Goal: Information Seeking & Learning: Learn about a topic

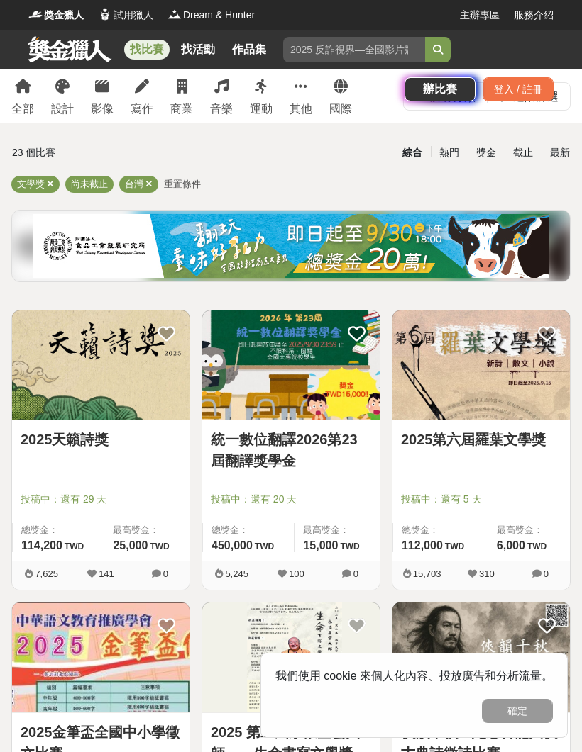
click at [505, 436] on link "2025第六屆羅葉文學獎" at bounding box center [481, 439] width 160 height 21
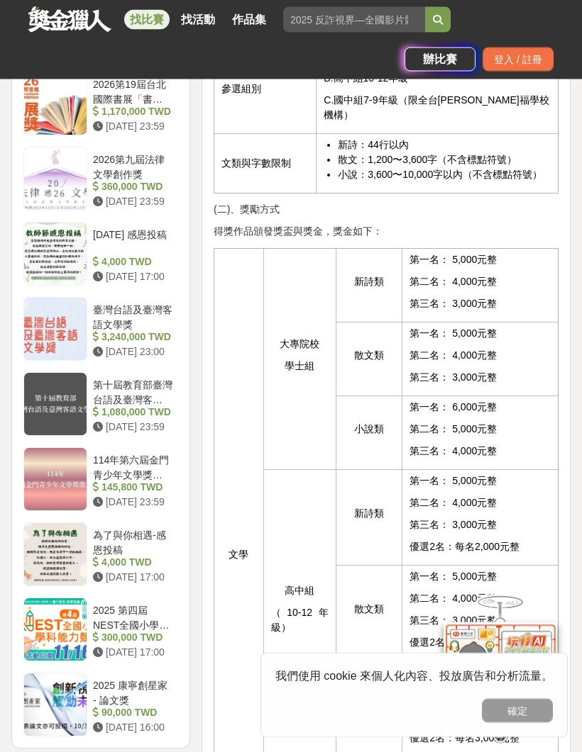
scroll to position [1547, 0]
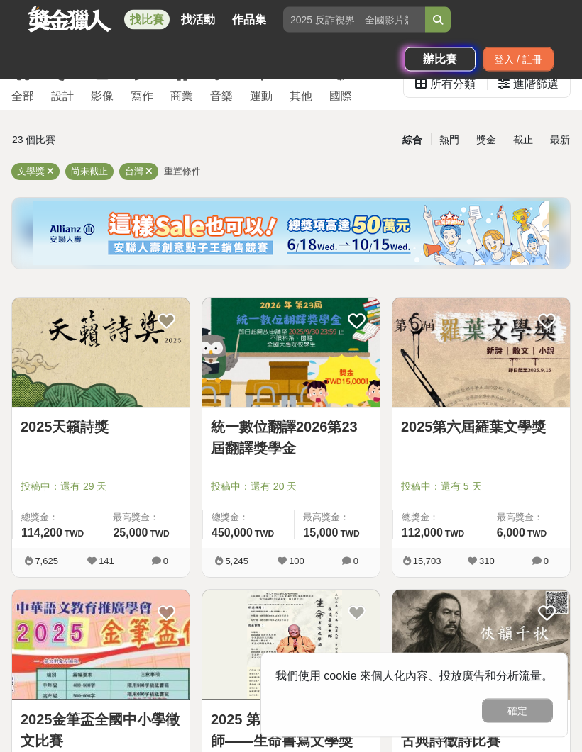
click at [309, 433] on link "統一數位翻譯2026第23屆翻譯獎學金" at bounding box center [291, 438] width 160 height 43
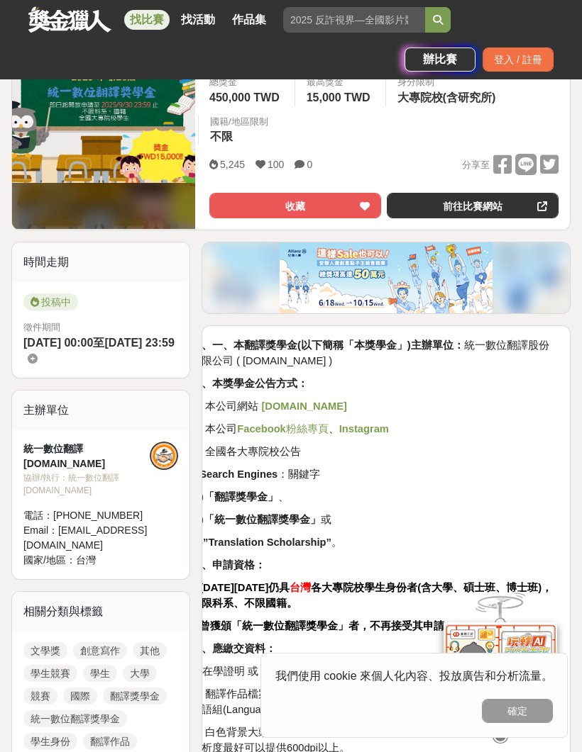
scroll to position [243, 0]
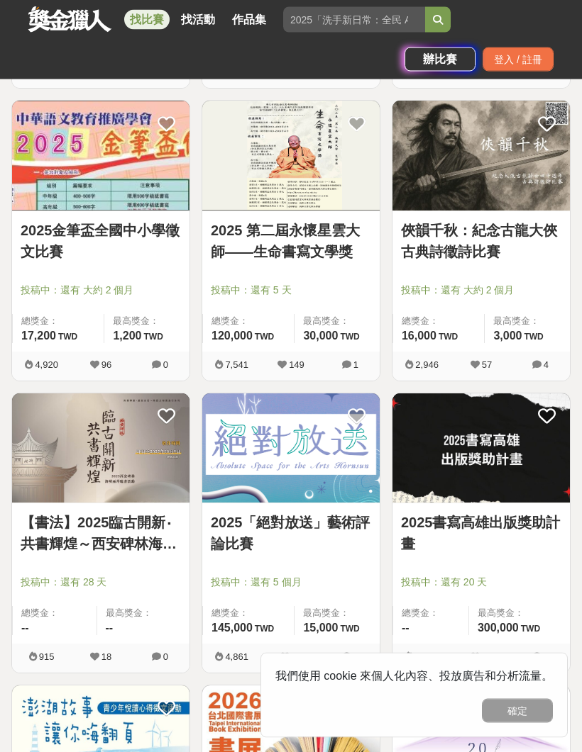
scroll to position [542, 0]
click at [306, 523] on link "2025「絕對放送」藝術評論比賽" at bounding box center [291, 533] width 160 height 43
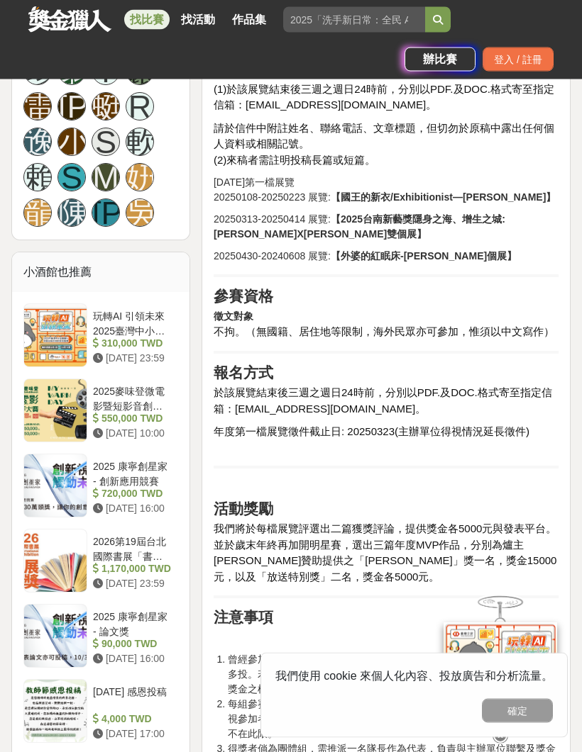
scroll to position [1253, 0]
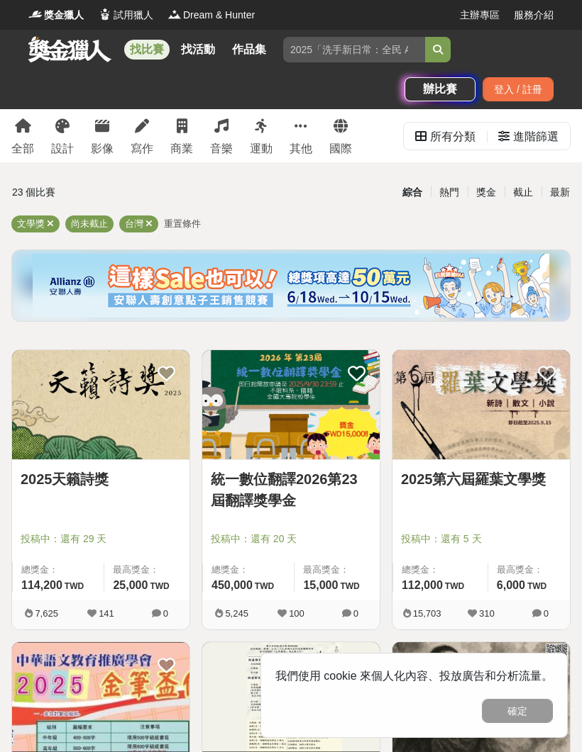
click at [501, 191] on div "獎金" at bounding box center [485, 192] width 37 height 25
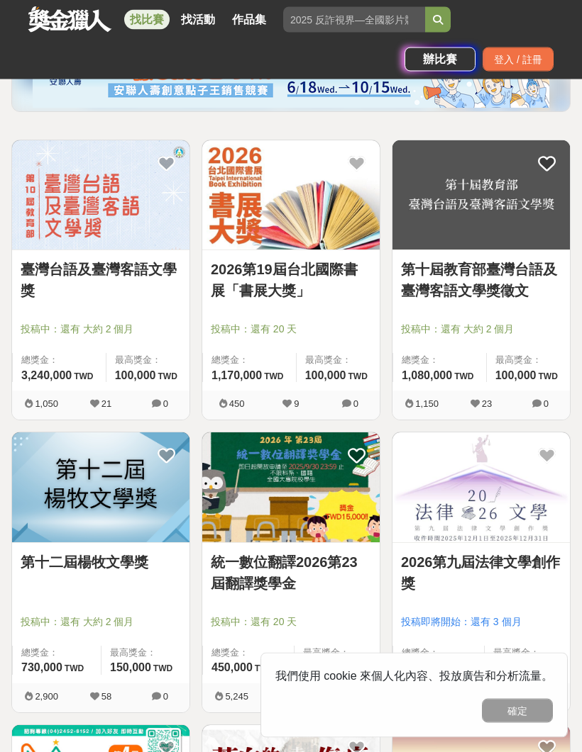
click at [128, 567] on link "第十二屆楊牧文學獎" at bounding box center [101, 562] width 160 height 21
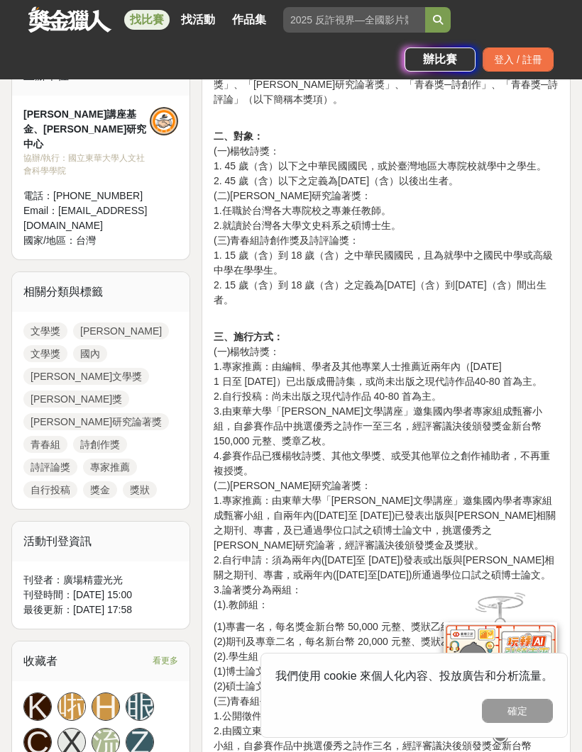
scroll to position [534, 0]
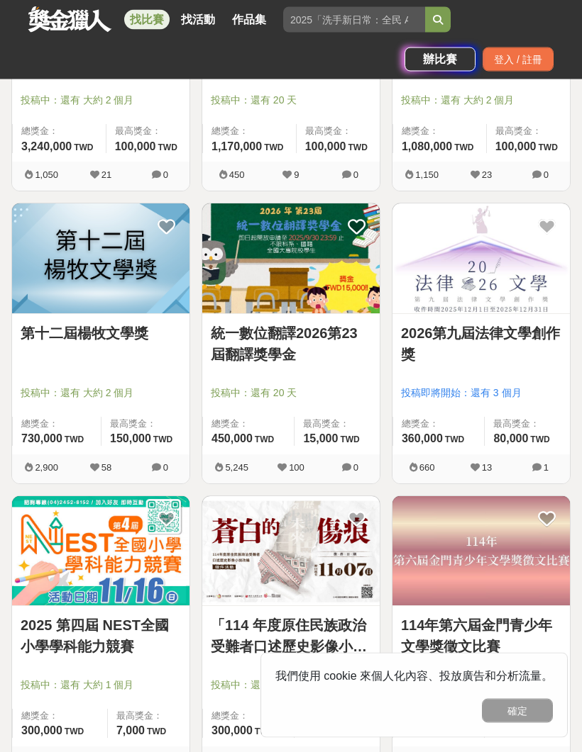
scroll to position [440, 0]
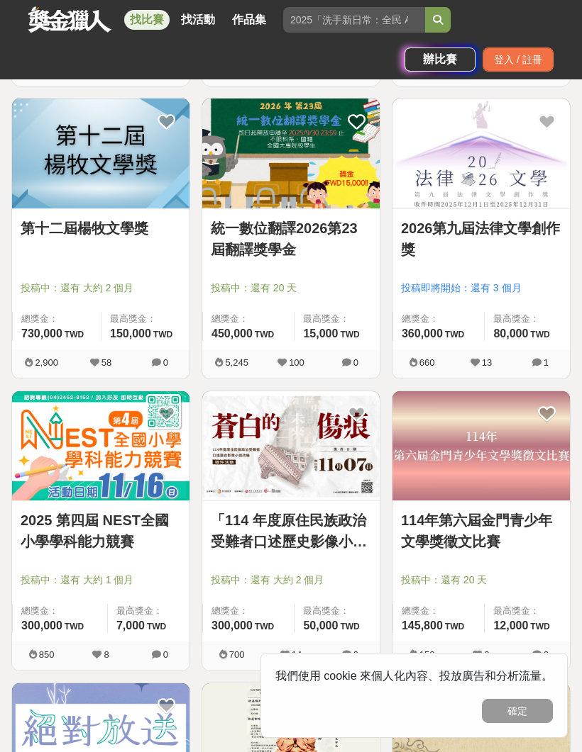
click at [470, 535] on link "114年第六屆金門青少年文學獎徵文比賽" at bounding box center [481, 531] width 160 height 43
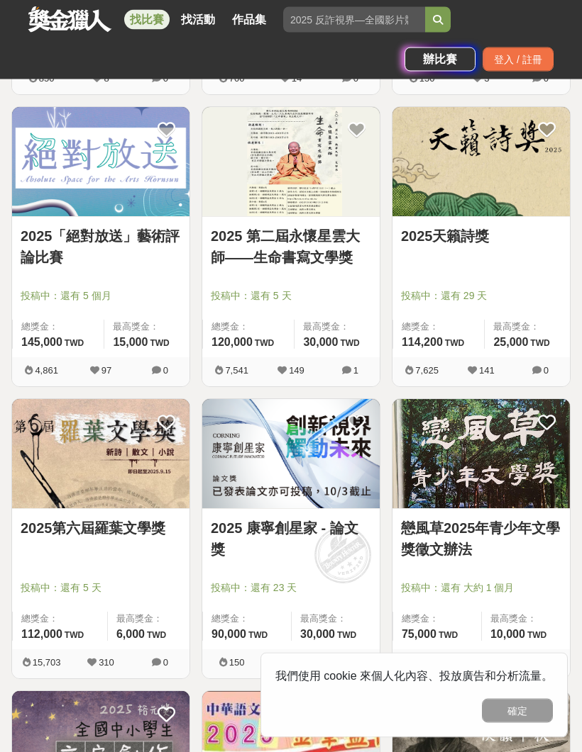
scroll to position [1121, 0]
click at [469, 542] on link "戀風草2025年青少年文學獎徵文辦法" at bounding box center [481, 539] width 160 height 43
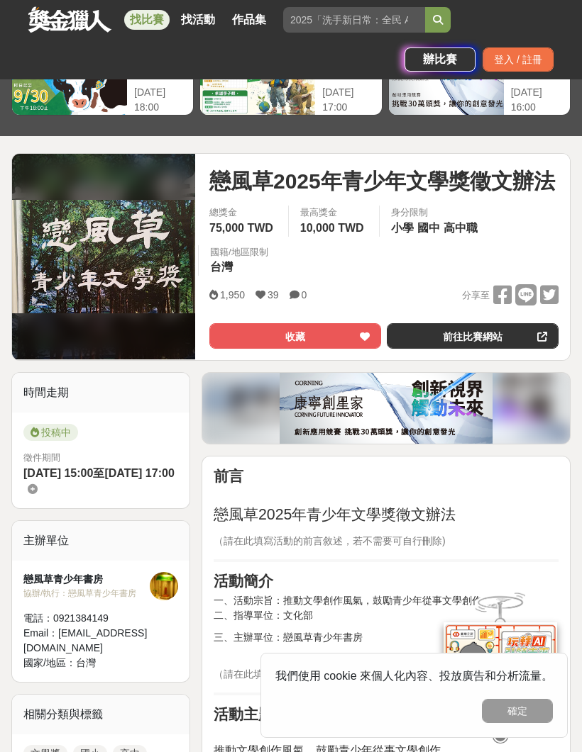
scroll to position [111, 0]
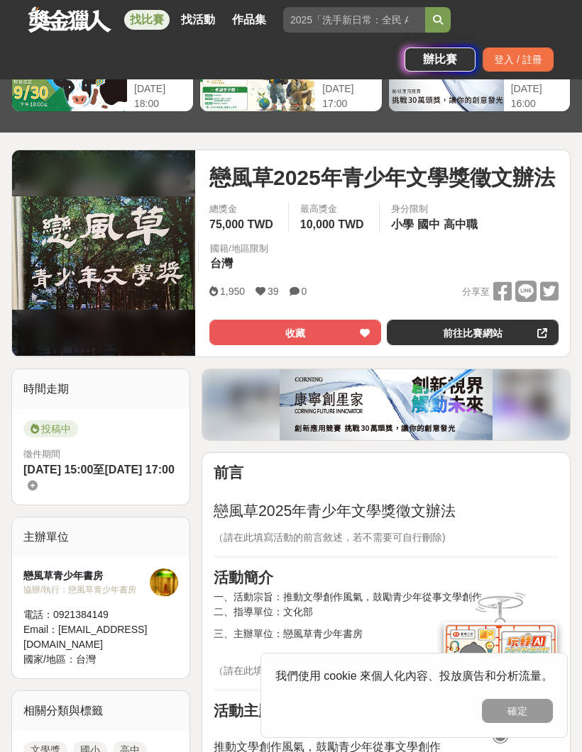
click at [487, 331] on link "前往比賽網站" at bounding box center [473, 333] width 172 height 26
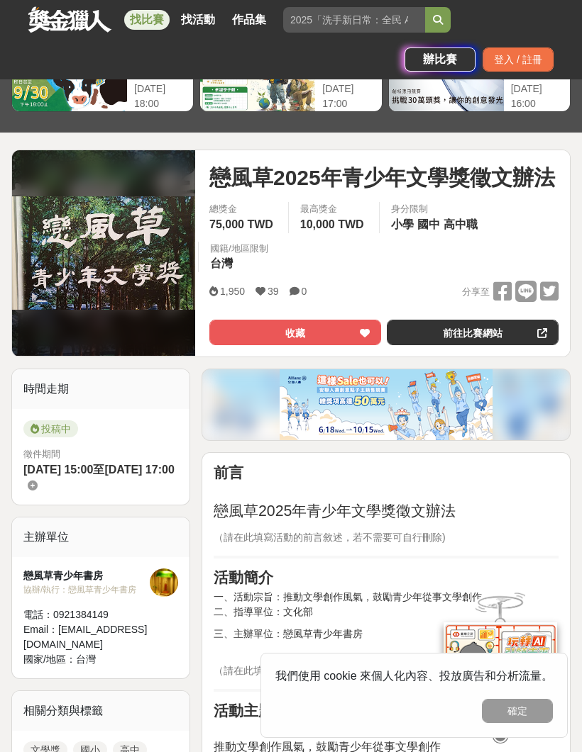
scroll to position [165, 0]
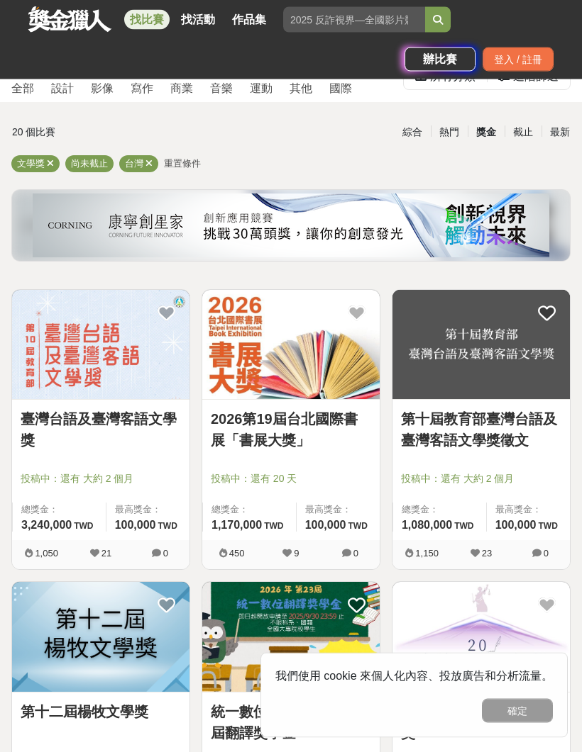
scroll to position [60, 0]
click at [301, 428] on link "2026第19屆台北國際書展「書展大獎」" at bounding box center [291, 430] width 160 height 43
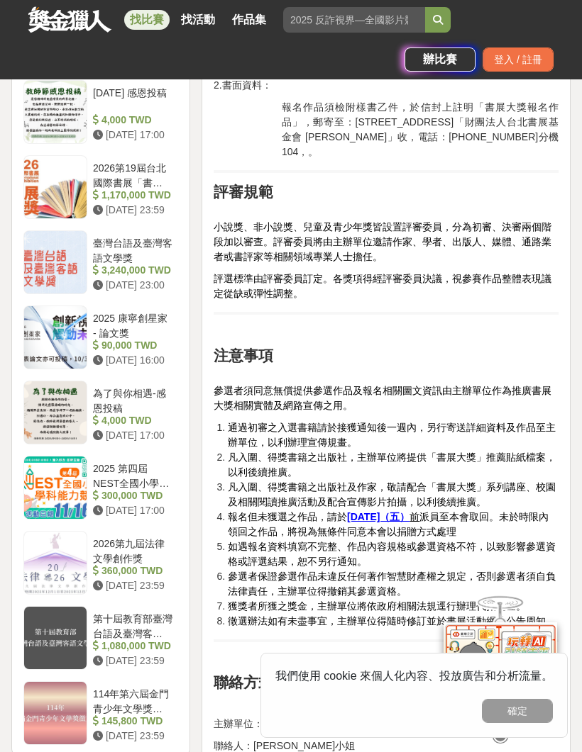
scroll to position [1581, 0]
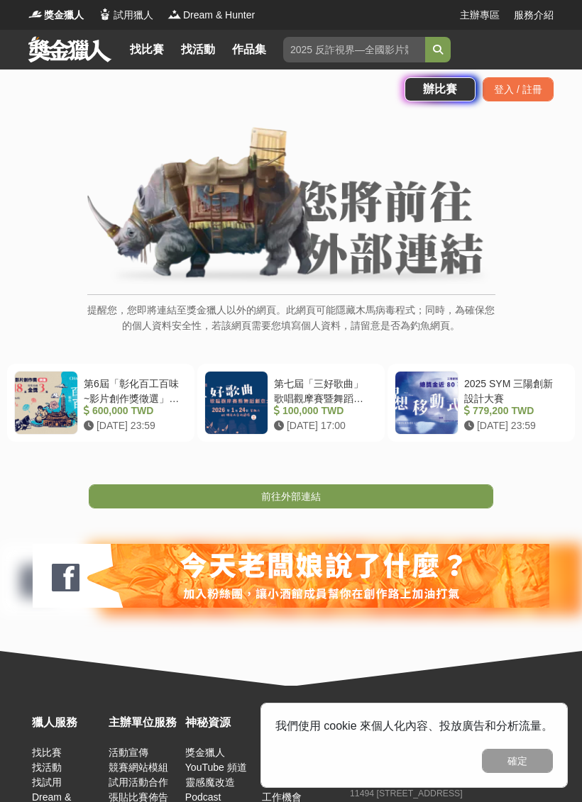
click at [437, 496] on link "前往外部連結" at bounding box center [291, 496] width 404 height 24
